Goal: Task Accomplishment & Management: Manage account settings

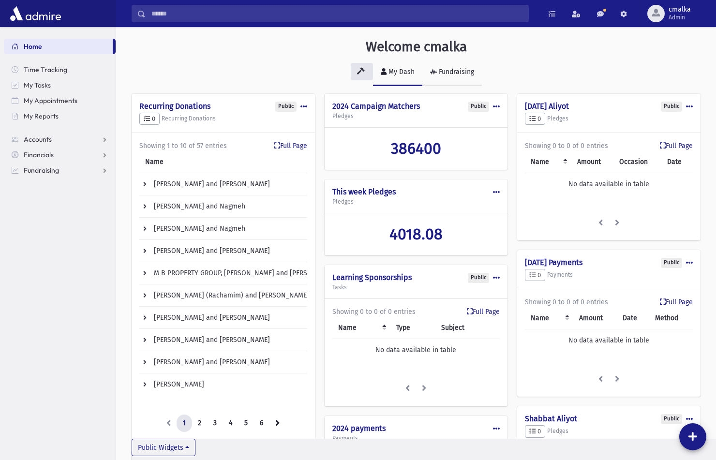
click at [460, 75] on div "Fundraising" at bounding box center [455, 72] width 37 height 8
click at [463, 75] on div "Fundraising" at bounding box center [455, 72] width 37 height 8
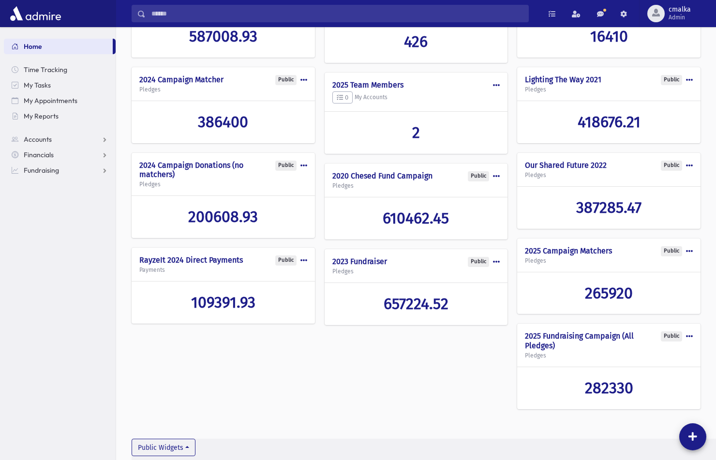
scroll to position [115, 0]
click at [590, 45] on span "16410" at bounding box center [609, 36] width 38 height 18
click at [613, 284] on span "265920" at bounding box center [609, 293] width 48 height 18
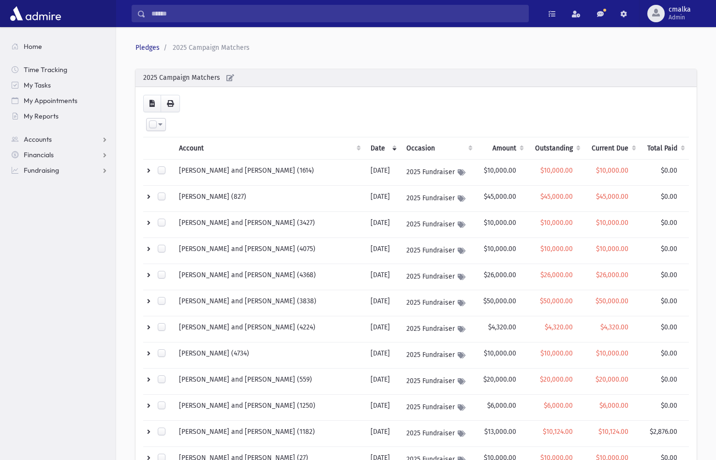
click at [486, 146] on th "Amount" at bounding box center [503, 148] width 52 height 22
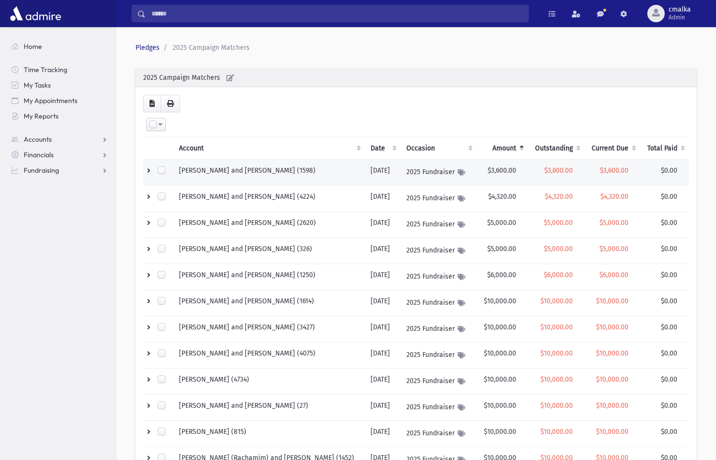
click at [231, 166] on td "RAHMANI, Joseph and Miriam (1598)" at bounding box center [269, 173] width 192 height 26
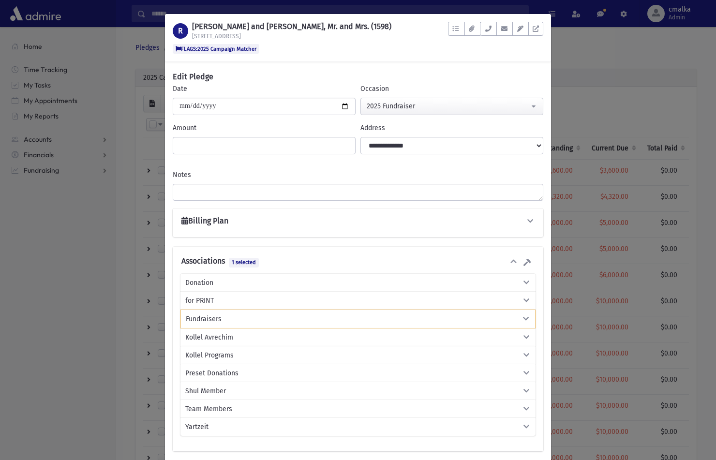
click at [254, 262] on span "1 selected" at bounding box center [244, 262] width 30 height 9
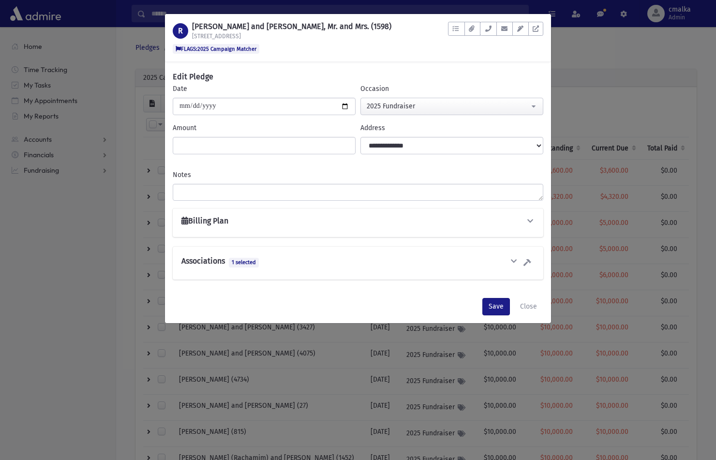
click at [254, 262] on span "1 selected" at bounding box center [244, 262] width 30 height 9
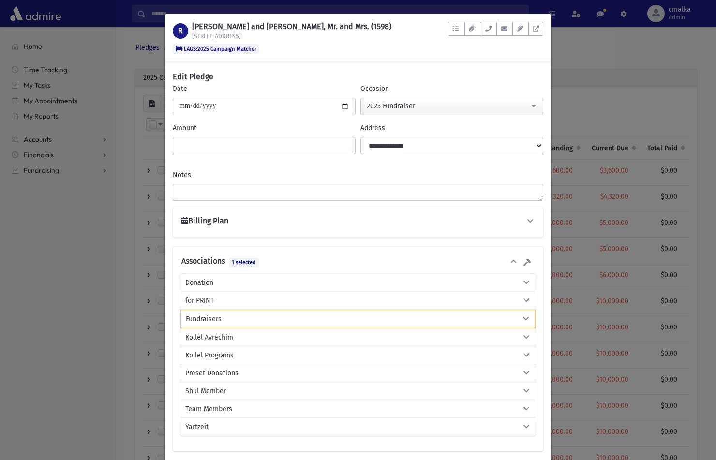
click at [527, 316] on icon "button" at bounding box center [526, 318] width 9 height 7
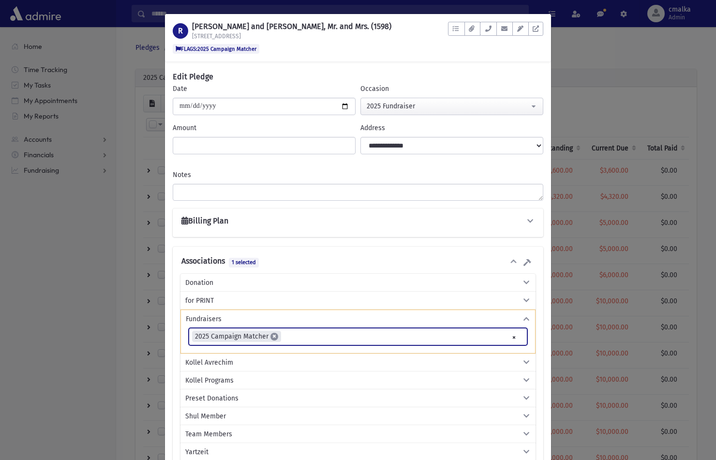
click at [278, 334] on span "×" at bounding box center [274, 337] width 8 height 8
select select
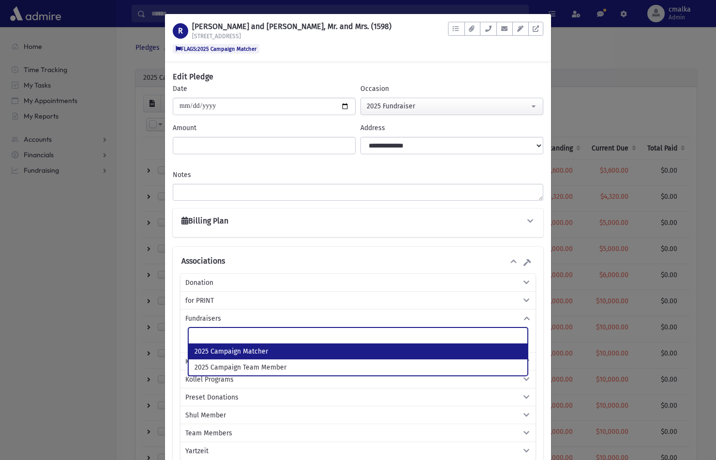
click at [300, 307] on div "for PRINT" at bounding box center [357, 301] width 355 height 18
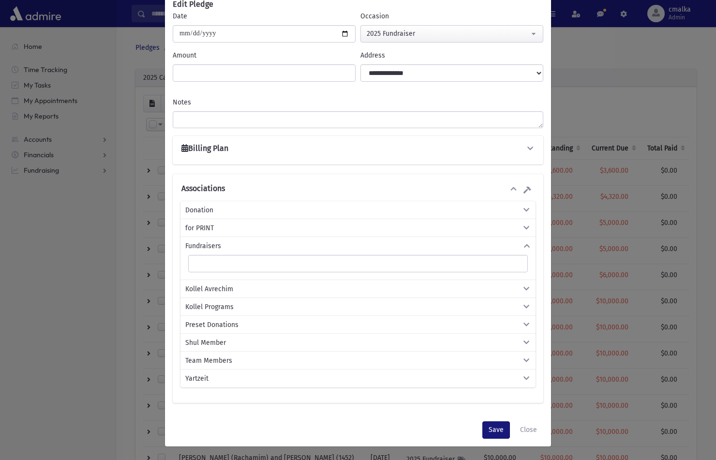
scroll to position [72, 0]
click at [494, 427] on button "Save" at bounding box center [496, 430] width 28 height 17
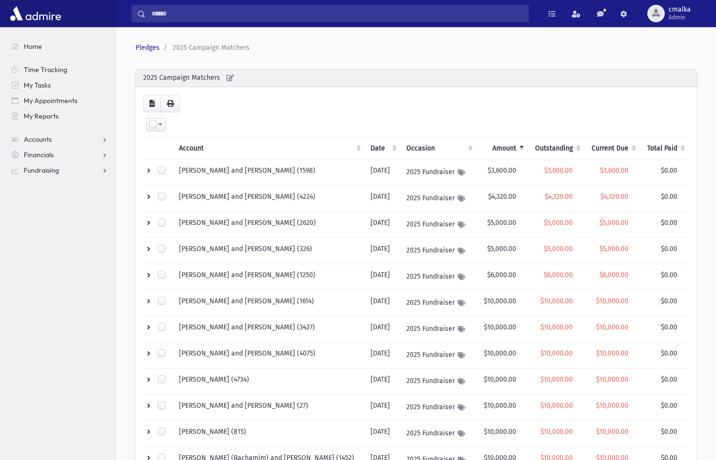
scroll to position [0, 0]
click at [280, 196] on td "SOORI, Reuben and Sanaz (4224)" at bounding box center [269, 199] width 192 height 26
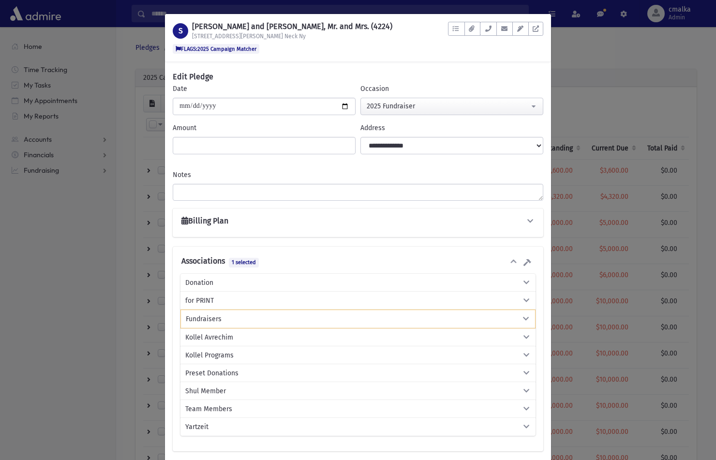
click at [524, 319] on icon "button" at bounding box center [526, 318] width 9 height 7
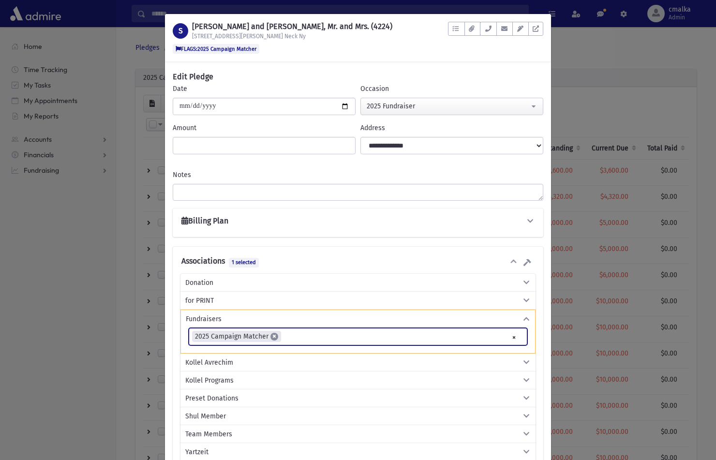
click at [278, 334] on span "×" at bounding box center [274, 337] width 8 height 8
select select
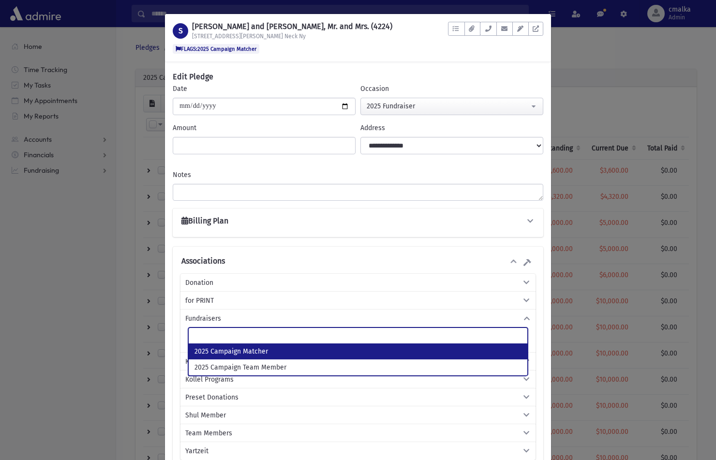
click at [171, 330] on div "**********" at bounding box center [358, 285] width 386 height 404
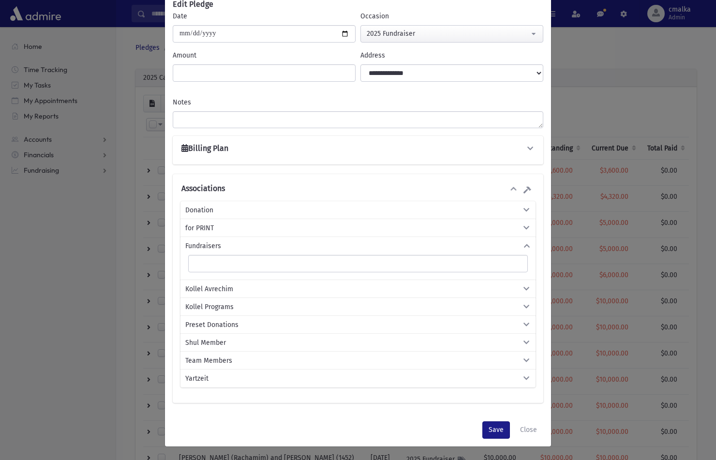
scroll to position [72, 0]
click at [495, 432] on button "Save" at bounding box center [496, 430] width 28 height 17
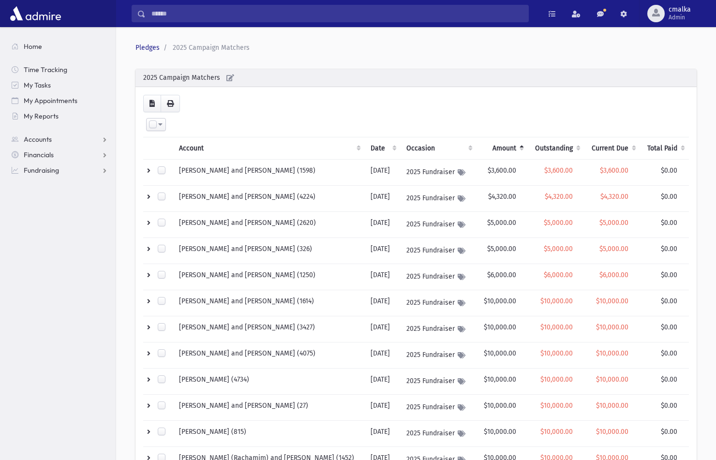
scroll to position [0, 0]
click at [310, 221] on td "LOVI, Moshe and Homa (2620)" at bounding box center [269, 225] width 192 height 26
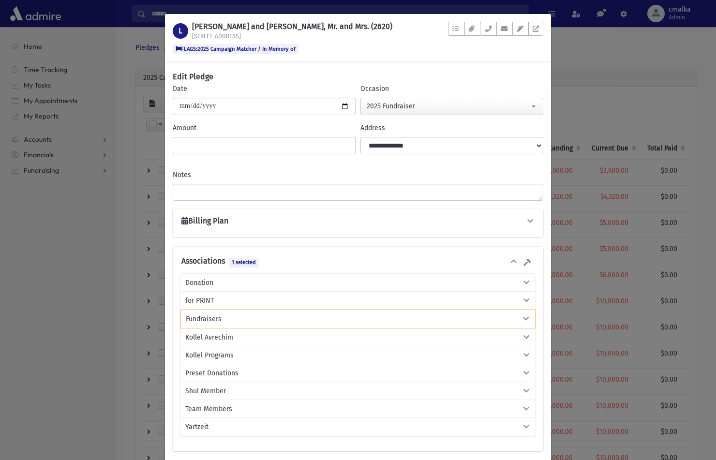
click at [526, 318] on icon "button" at bounding box center [526, 318] width 9 height 7
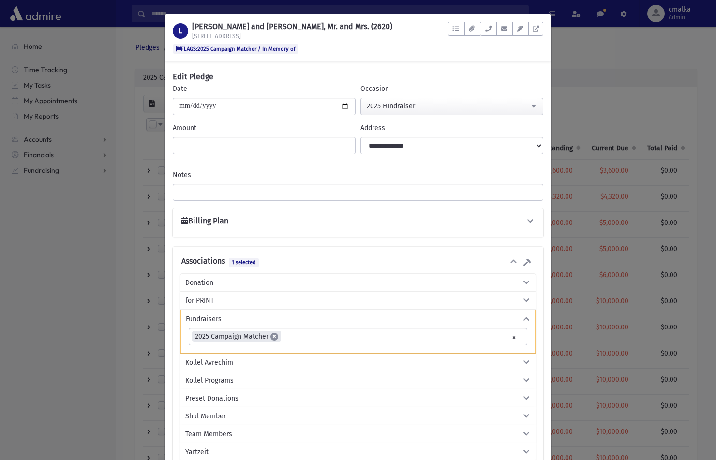
click at [278, 337] on span "×" at bounding box center [274, 337] width 8 height 8
select select
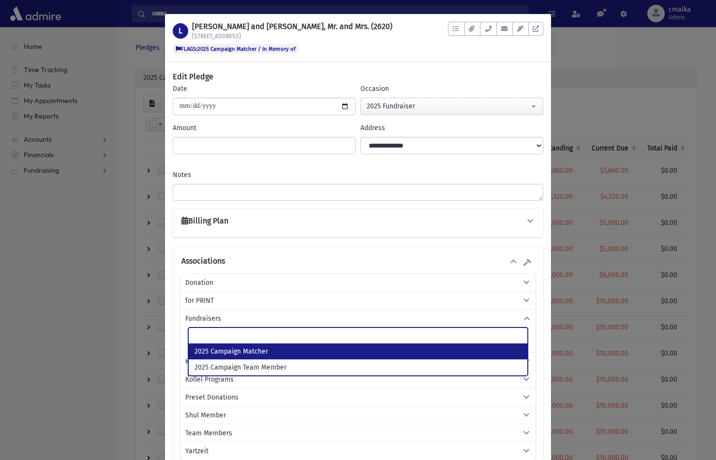
click at [476, 69] on div "L LOVI, Moshe and Homa, Mr. and Mrs. (2620) 17 Hill Ln FLAGS:2025 Campaign Matc…" at bounding box center [358, 266] width 386 height 505
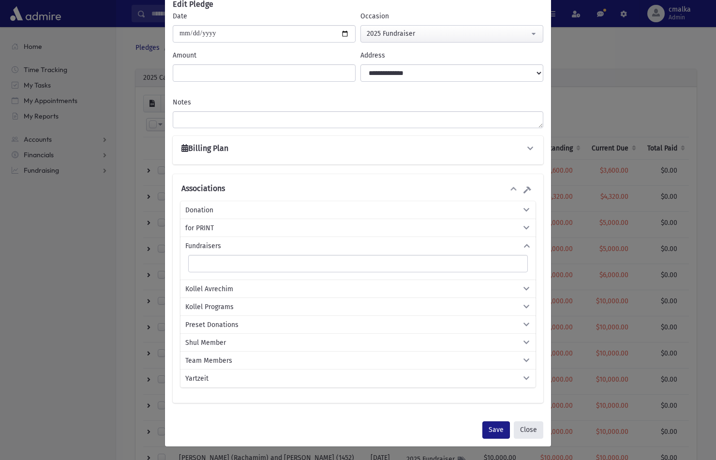
scroll to position [72, 0]
click at [491, 427] on button "Save" at bounding box center [496, 430] width 28 height 17
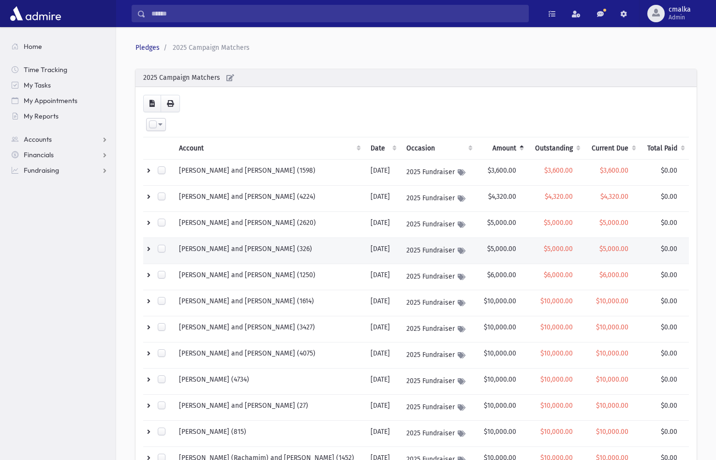
click at [322, 253] on td "[PERSON_NAME] and [PERSON_NAME] (326)" at bounding box center [269, 251] width 192 height 26
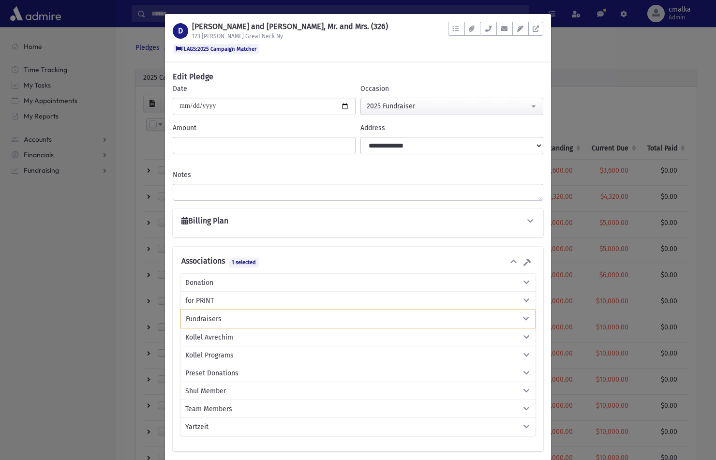
click at [524, 316] on icon "button" at bounding box center [526, 318] width 9 height 7
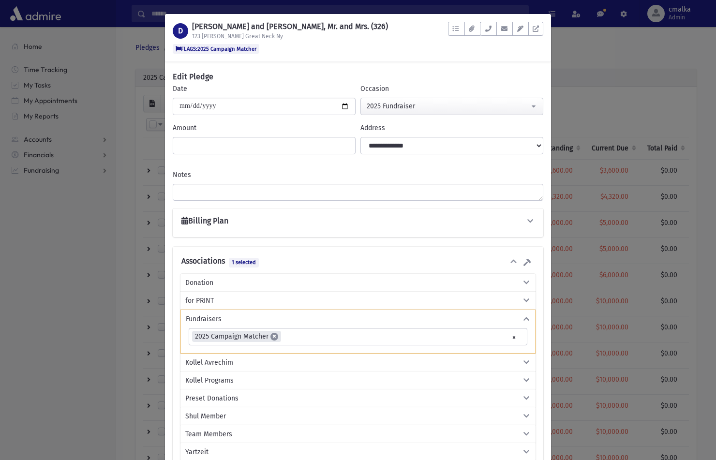
click at [276, 336] on span "×" at bounding box center [274, 337] width 8 height 8
select select
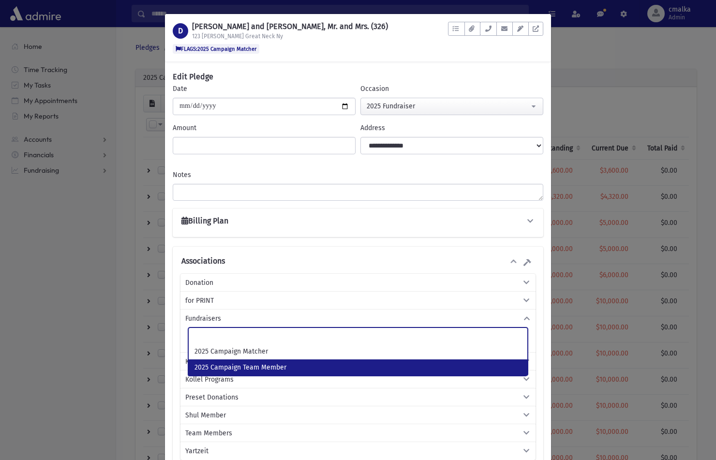
click at [535, 408] on div "Shul Member" at bounding box center [357, 415] width 355 height 18
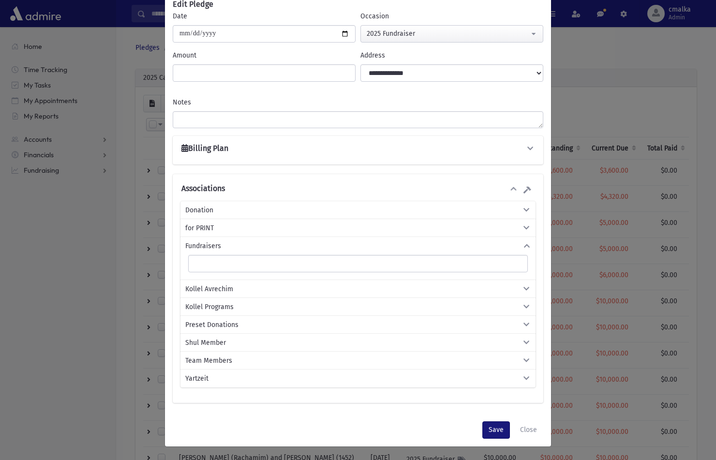
scroll to position [72, 0]
click at [496, 428] on button "Save" at bounding box center [496, 430] width 28 height 17
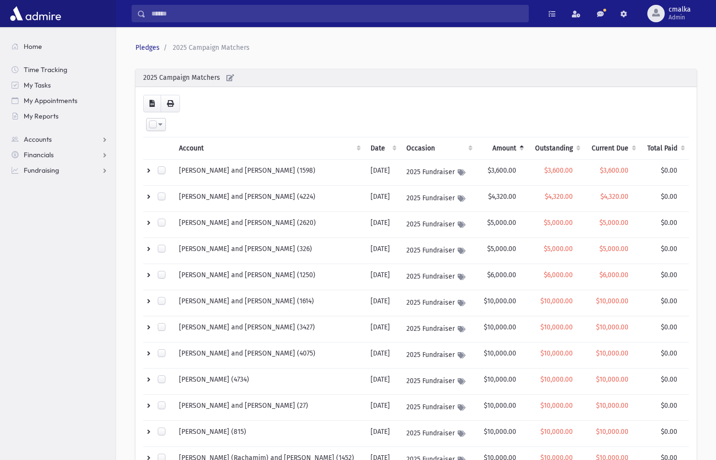
scroll to position [0, 0]
click at [302, 274] on td "[PERSON_NAME] and [PERSON_NAME] (1250)" at bounding box center [269, 277] width 192 height 26
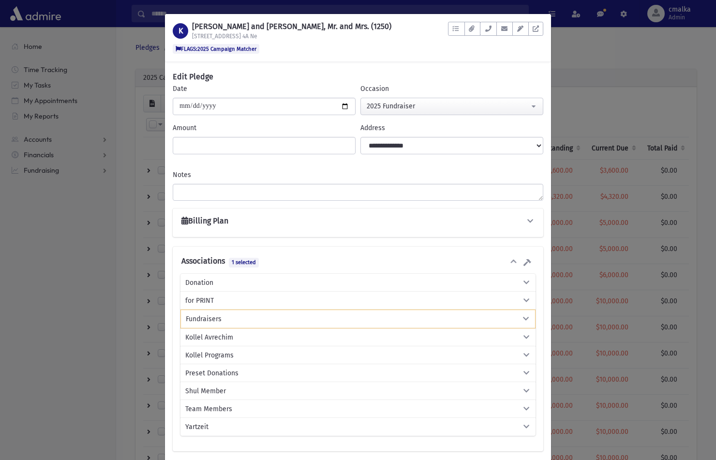
click at [528, 317] on icon "button" at bounding box center [526, 318] width 9 height 7
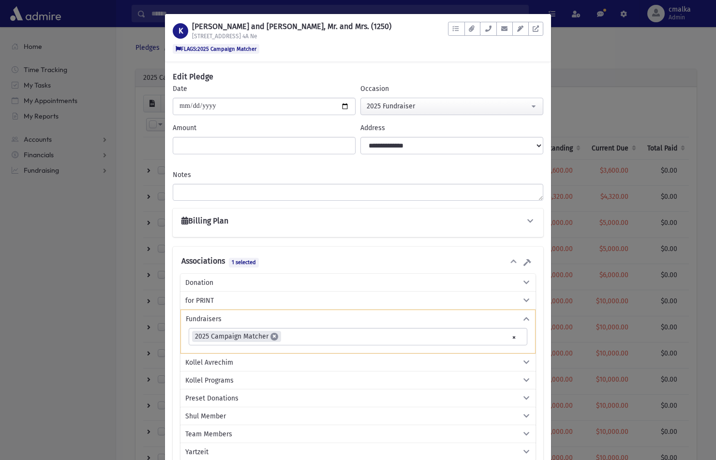
click at [277, 336] on span "×" at bounding box center [274, 337] width 8 height 8
select select
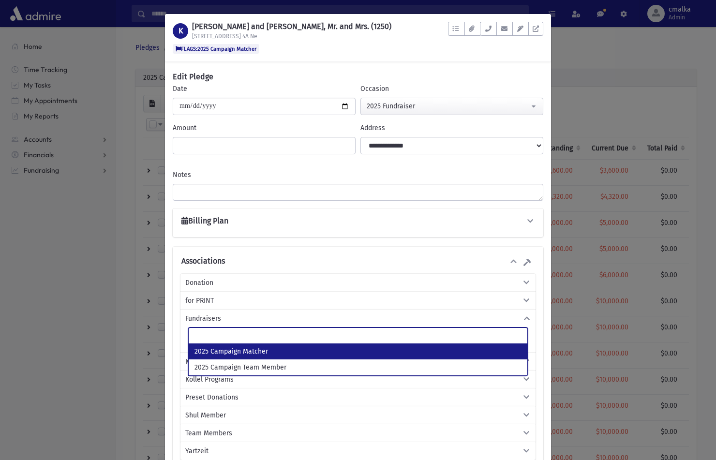
click at [501, 73] on div "Edit Pledge" at bounding box center [358, 77] width 386 height 12
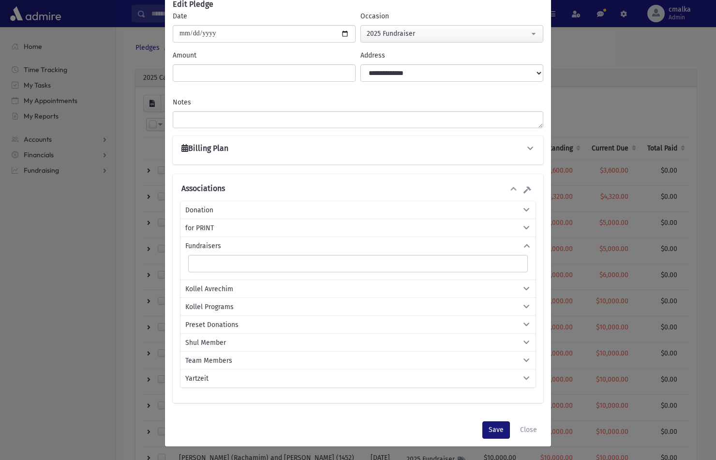
scroll to position [72, 0]
click at [498, 429] on button "Save" at bounding box center [496, 430] width 28 height 17
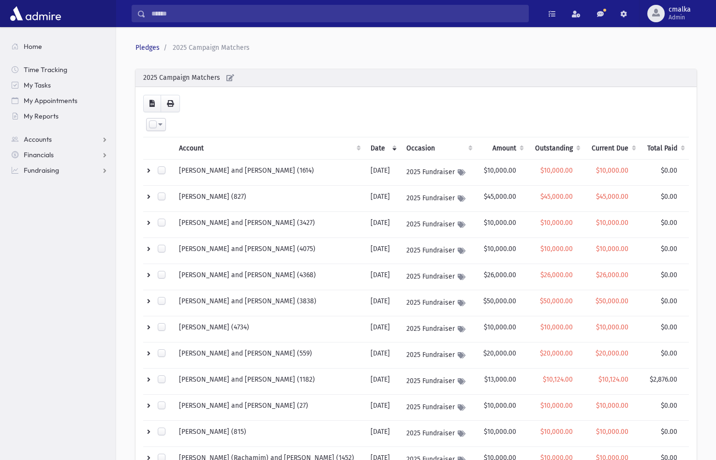
click at [491, 148] on th "Amount" at bounding box center [503, 148] width 52 height 22
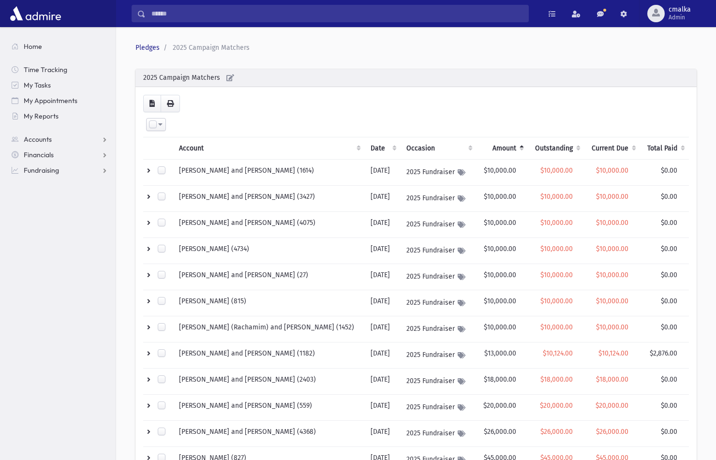
click at [127, 285] on div "Pledges 2025 Campaign Matchers * 2025 Campaign Matchers Loading... Select All D…" at bounding box center [416, 298] width 592 height 534
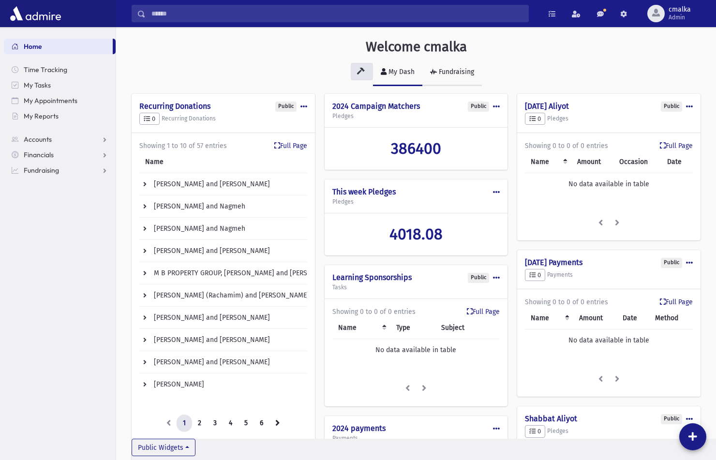
click at [464, 76] on link "Fundraising" at bounding box center [452, 72] width 60 height 27
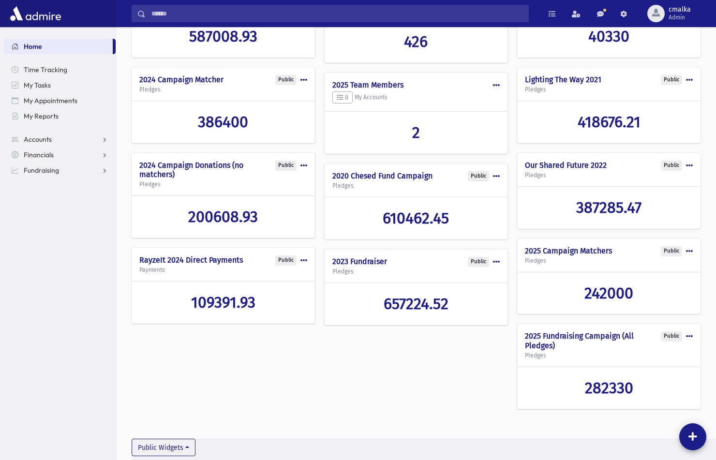
scroll to position [115, 0]
click at [588, 45] on span "40330" at bounding box center [608, 36] width 41 height 18
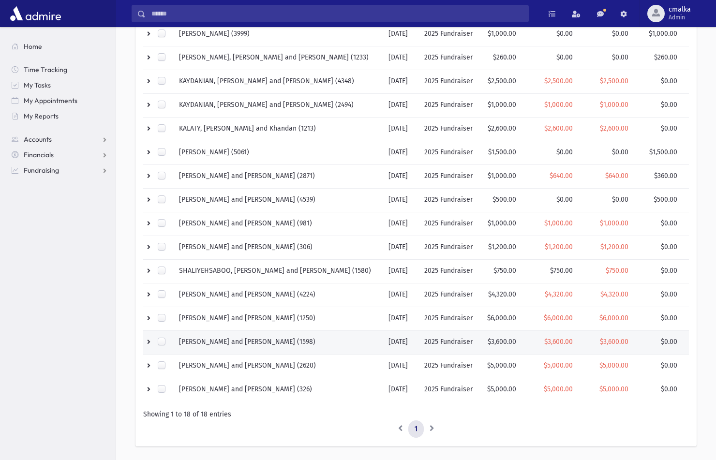
scroll to position [183, 0]
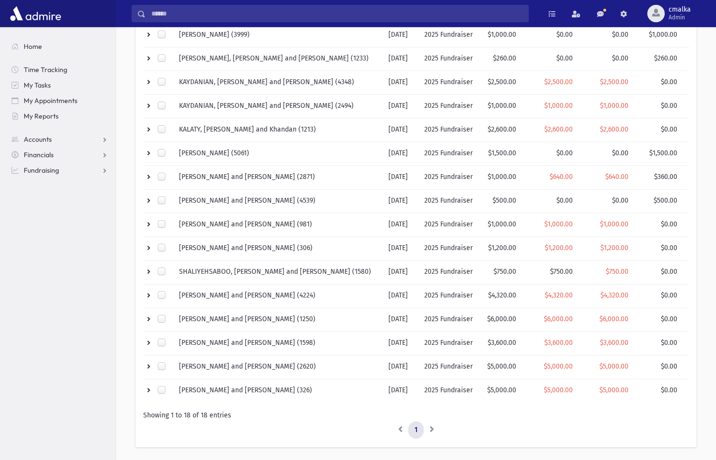
click at [51, 292] on section "Home Time Tracking My Tasks My Appointments My Reports Accounts Accounts Accoun…" at bounding box center [58, 243] width 116 height 433
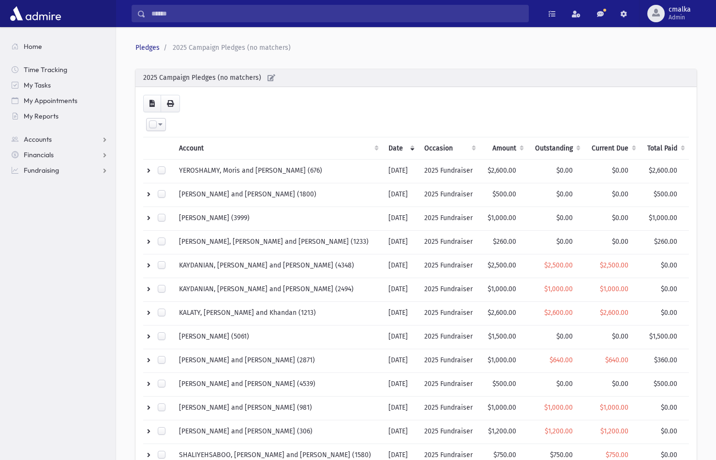
scroll to position [0, 0]
drag, startPoint x: 180, startPoint y: 173, endPoint x: 226, endPoint y: 172, distance: 45.5
click at [226, 172] on td "YEROSHALMY, Moris and Elenor (676)" at bounding box center [278, 172] width 210 height 24
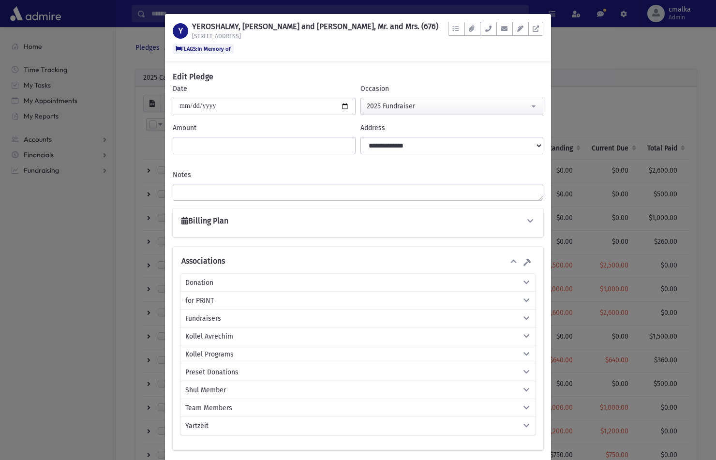
drag, startPoint x: 244, startPoint y: 28, endPoint x: 226, endPoint y: 29, distance: 17.9
click at [226, 29] on h1 "YEROSHALMY, Moris and Elenor, Mr. and Mrs. (676)" at bounding box center [315, 26] width 246 height 9
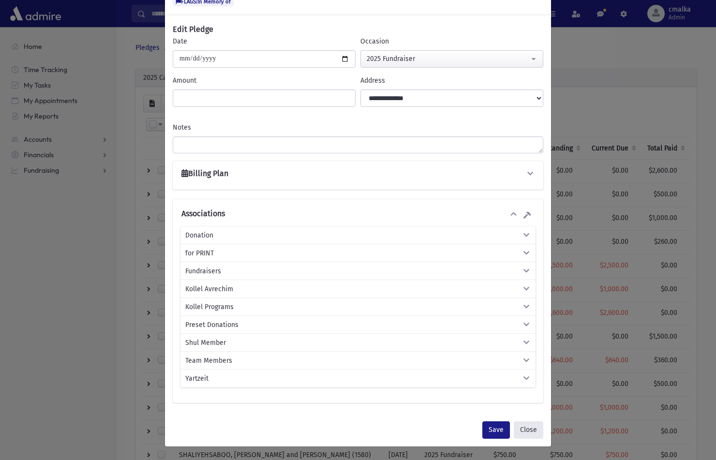
scroll to position [47, 0]
click at [530, 430] on button "Close" at bounding box center [529, 430] width 30 height 17
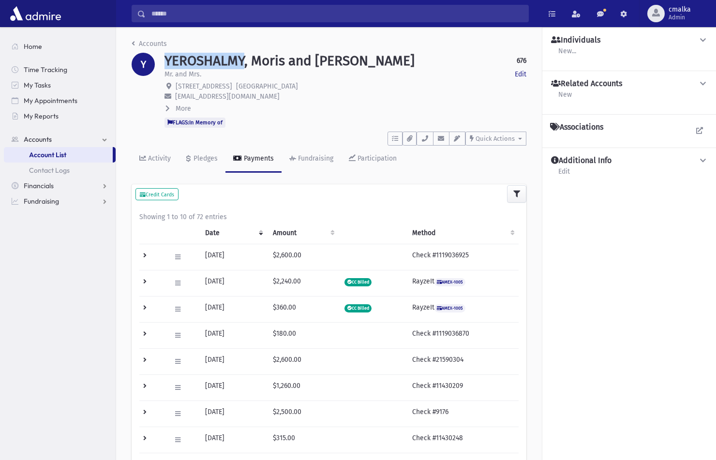
drag, startPoint x: 254, startPoint y: 61, endPoint x: 165, endPoint y: 68, distance: 89.3
click at [165, 68] on h1 "YEROSHALMY, Moris and Elenor" at bounding box center [290, 61] width 250 height 16
copy h1 "YEROSHALMY"
drag, startPoint x: 262, startPoint y: 61, endPoint x: 365, endPoint y: 60, distance: 103.6
click at [365, 60] on div "YEROSHALMY, Moris and Elenor 676 Edit" at bounding box center [346, 61] width 362 height 16
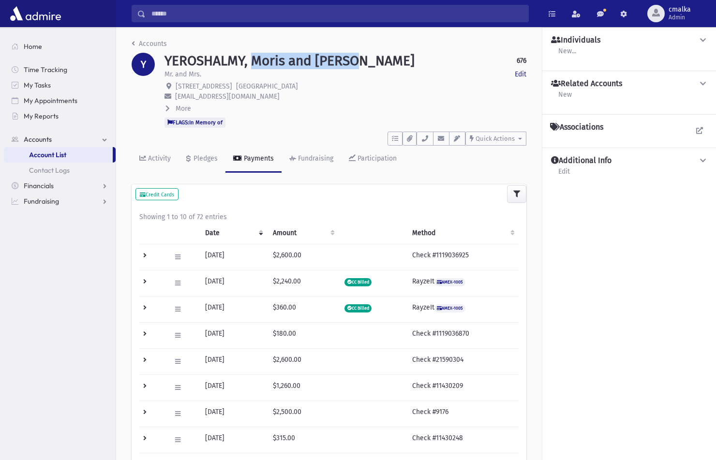
copy h1 "Moris and Elenor"
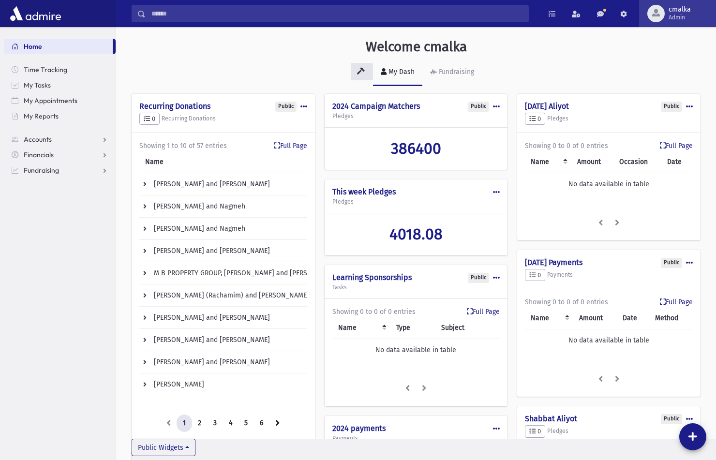
click at [680, 15] on span "Admin" at bounding box center [680, 18] width 22 height 8
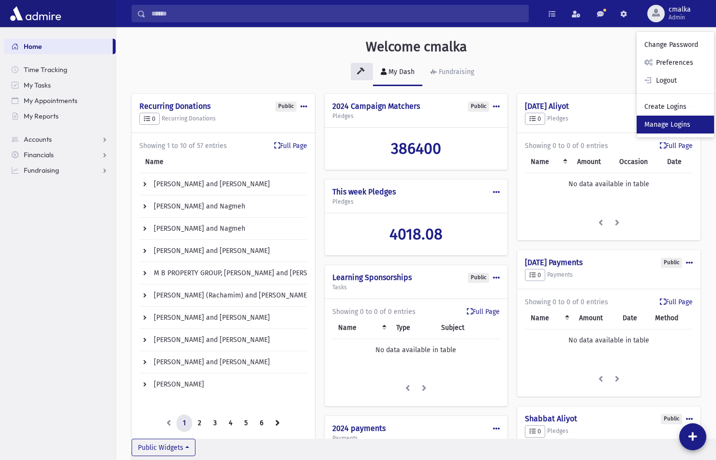
click at [676, 124] on link "Manage Logins" at bounding box center [675, 125] width 77 height 18
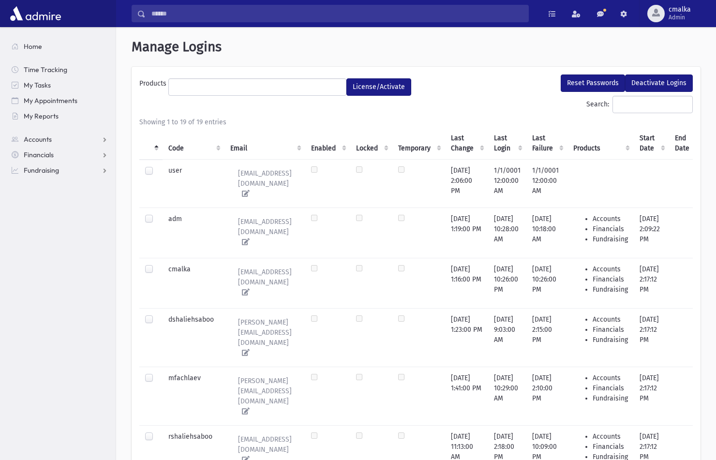
select select
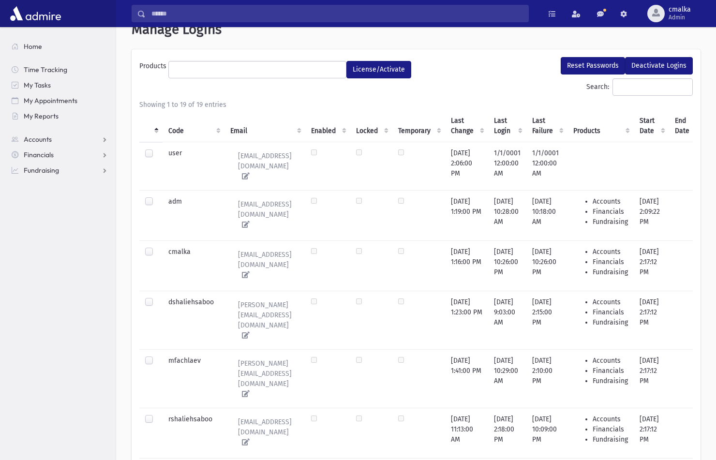
scroll to position [23, 0]
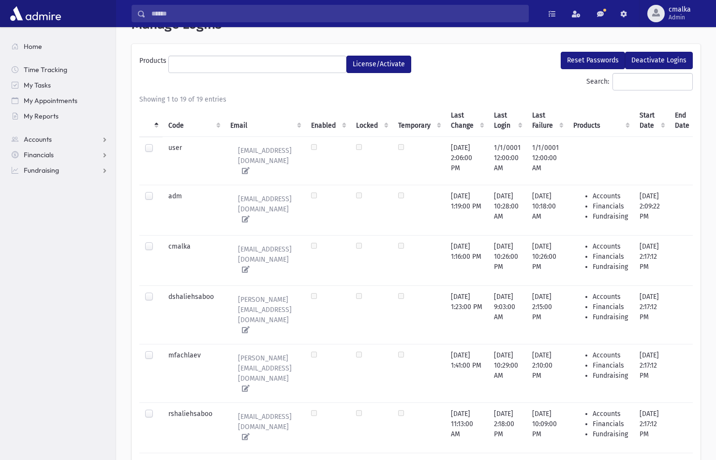
click at [526, 121] on th "Last Login" at bounding box center [507, 121] width 38 height 32
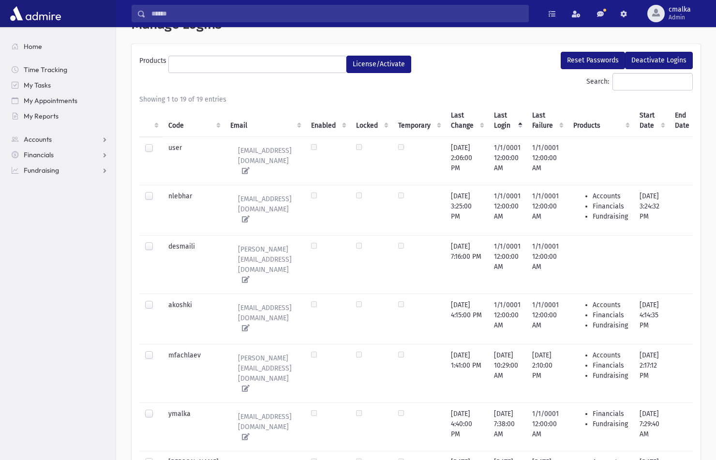
click at [526, 121] on th "Last Login" at bounding box center [507, 121] width 38 height 32
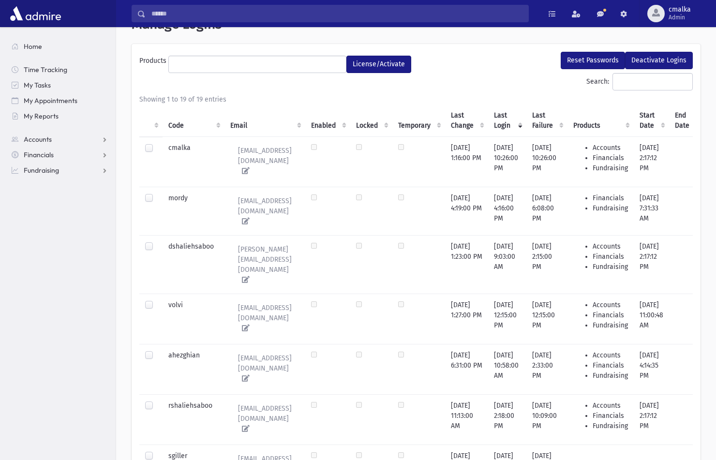
click at [157, 350] on label at bounding box center [157, 350] width 0 height 0
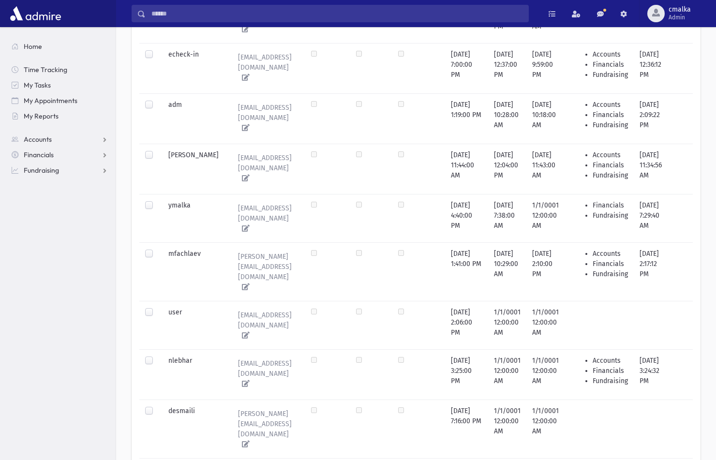
scroll to position [628, 0]
click at [157, 460] on label at bounding box center [157, 464] width 0 height 0
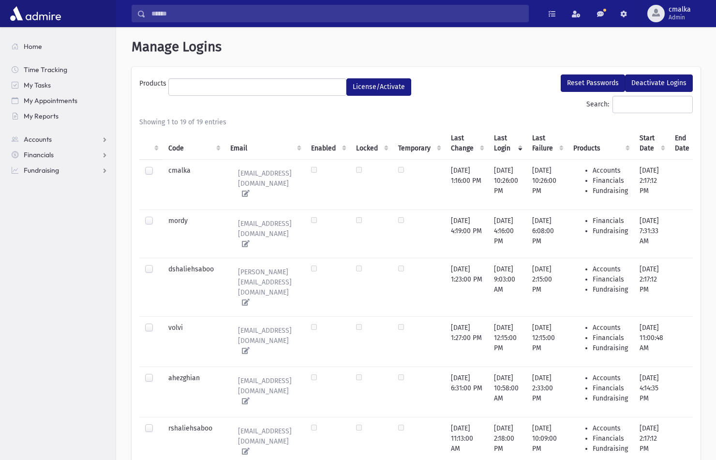
scroll to position [0, 0]
click at [374, 86] on button "License/Activate" at bounding box center [378, 86] width 65 height 17
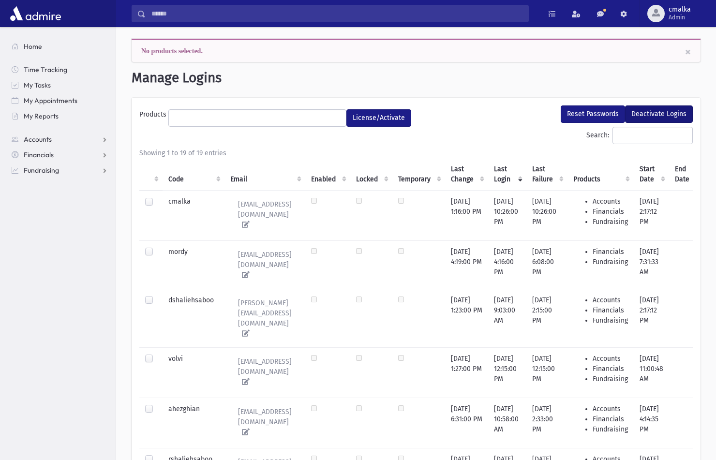
click at [664, 112] on button "Deactivate Logins" at bounding box center [659, 113] width 68 height 17
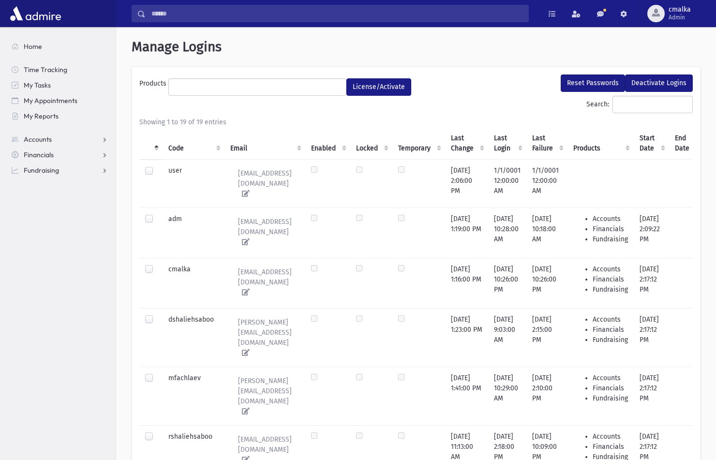
select select
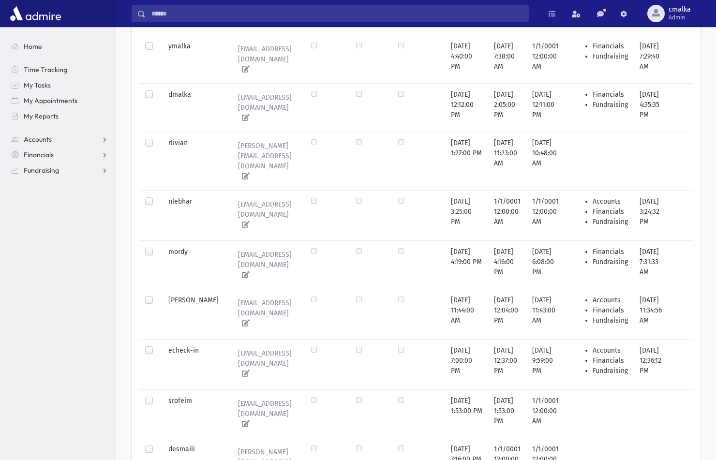
scroll to position [448, 0]
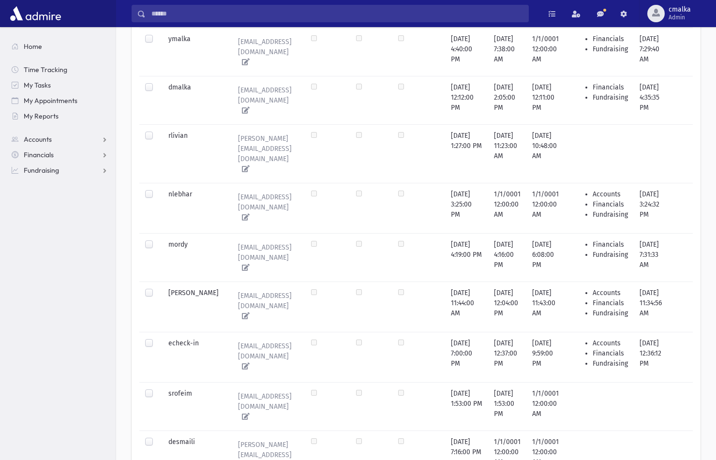
click at [157, 389] on label at bounding box center [157, 389] width 0 height 0
click at [151, 437] on div at bounding box center [151, 443] width 12 height 12
click at [157, 437] on label at bounding box center [157, 437] width 0 height 0
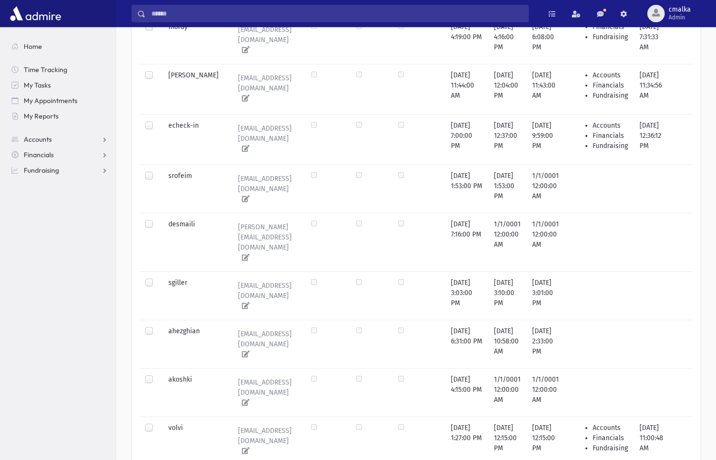
scroll to position [665, 0]
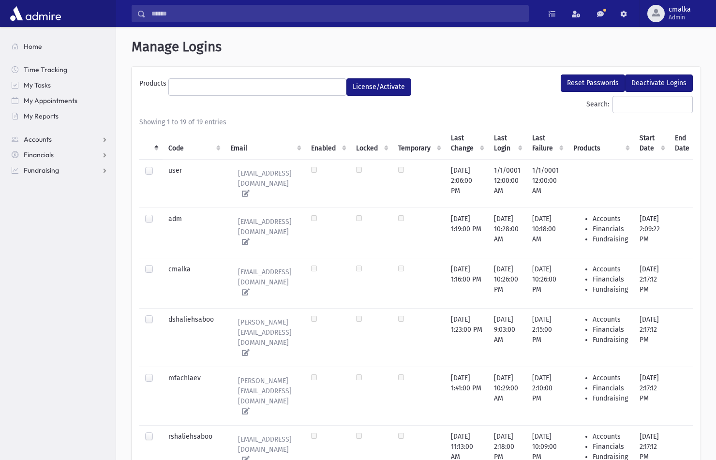
scroll to position [0, 0]
click at [35, 46] on span "Home" at bounding box center [33, 46] width 18 height 9
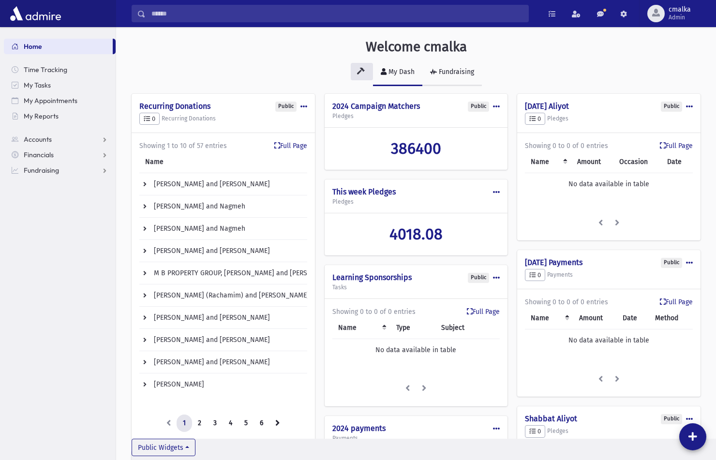
click at [455, 71] on div "Fundraising" at bounding box center [455, 72] width 37 height 8
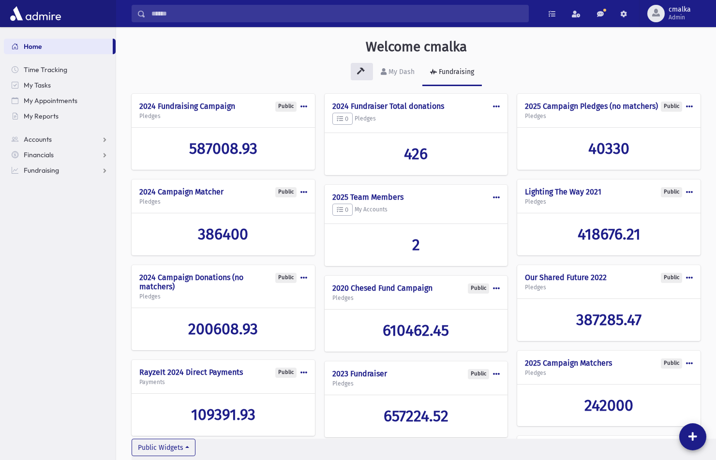
click at [459, 73] on div "Fundraising" at bounding box center [455, 72] width 37 height 8
click at [680, 13] on span "cmalka" at bounding box center [680, 10] width 22 height 8
click at [546, 44] on div "Welcome cmalka" at bounding box center [415, 49] width 559 height 20
click at [588, 158] on span "40330" at bounding box center [608, 148] width 41 height 18
